Goal: Task Accomplishment & Management: Manage account settings

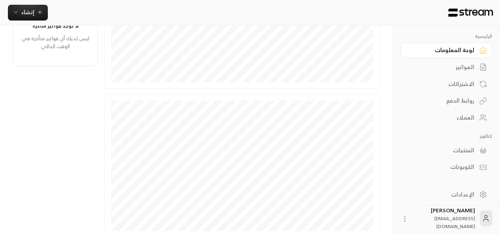
scroll to position [266, 0]
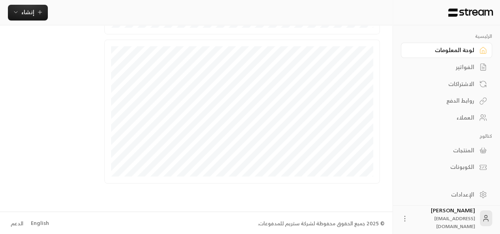
click at [461, 194] on div "الإعدادات" at bounding box center [443, 195] width 64 height 8
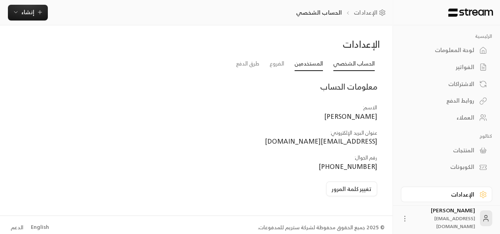
click at [306, 64] on link "المستخدمين" at bounding box center [308, 64] width 28 height 14
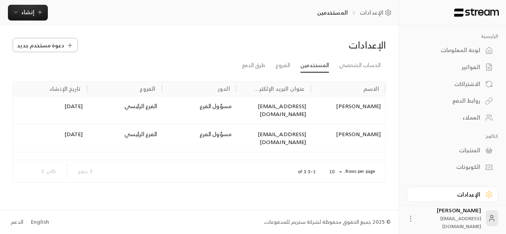
click at [42, 49] on span "دعوة مستخدم جديد" at bounding box center [40, 45] width 47 height 8
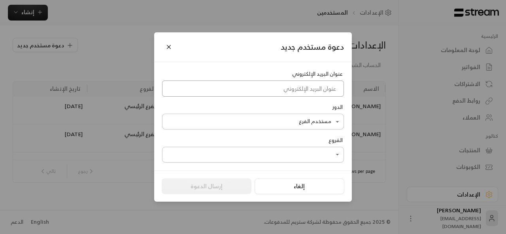
click at [269, 90] on input at bounding box center [253, 89] width 182 height 16
paste input "[EMAIL_ADDRESS][DOMAIN_NAME]"
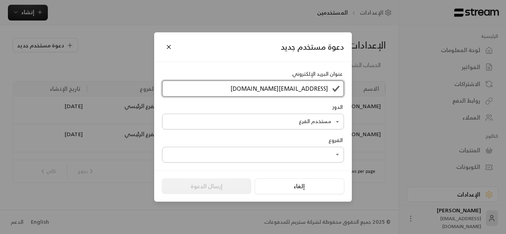
type input "[EMAIL_ADDRESS][DOMAIN_NAME]"
click at [300, 125] on body "الرئيسية لوحة المعلومات الفواتير الاشتراكات روابط الدفع العملاء كتالوج المنتجات…" at bounding box center [253, 117] width 506 height 234
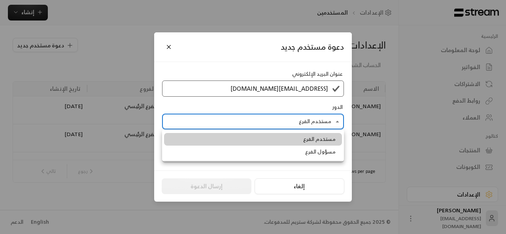
click at [300, 125] on div at bounding box center [253, 117] width 506 height 234
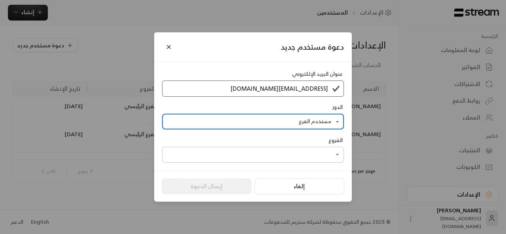
click at [315, 154] on body "الرئيسية لوحة المعلومات الفواتير الاشتراكات روابط الدفع العملاء كتالوج المنتجات…" at bounding box center [253, 117] width 506 height 234
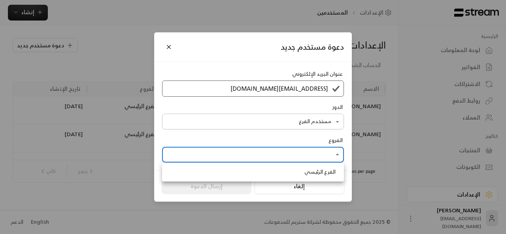
click at [312, 172] on span "الفرع الرئيسي" at bounding box center [319, 172] width 31 height 8
type input "**********"
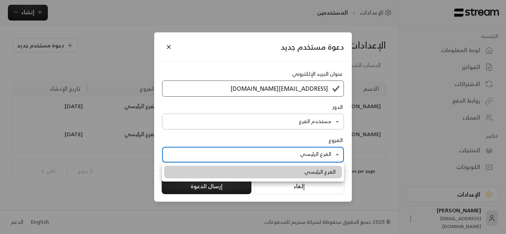
click at [241, 191] on div at bounding box center [253, 117] width 506 height 234
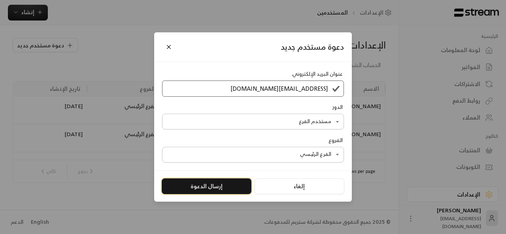
click at [237, 189] on button "إرسال الدعوة" at bounding box center [207, 187] width 90 height 16
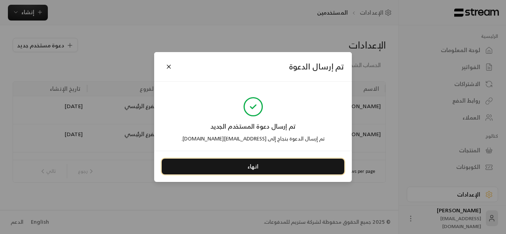
click at [246, 166] on button "انهاء" at bounding box center [253, 167] width 183 height 16
